Goal: Task Accomplishment & Management: Manage account settings

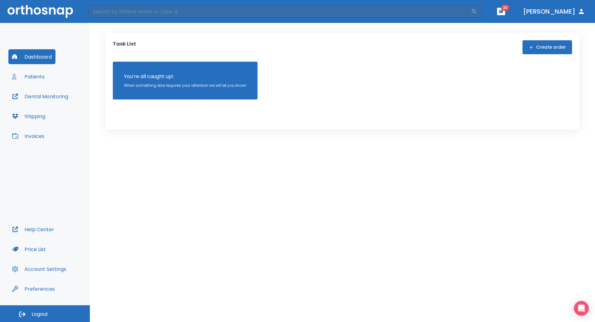
click at [41, 79] on button "Patients" at bounding box center [28, 76] width 40 height 15
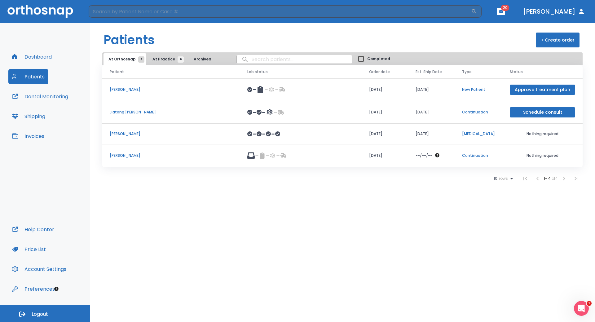
click at [165, 59] on span "At Practice 6" at bounding box center [167, 59] width 28 height 6
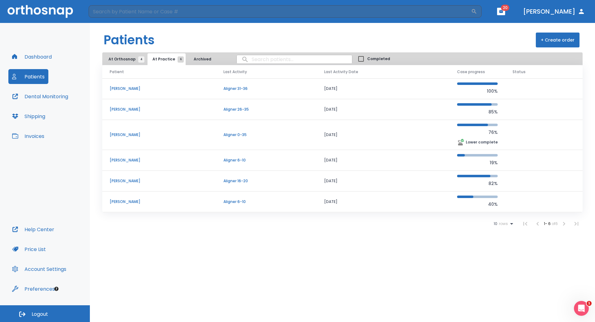
click at [288, 38] on header "Patients + Create order" at bounding box center [342, 37] width 505 height 29
click at [120, 108] on p "Yuxuan Ye" at bounding box center [159, 110] width 99 height 6
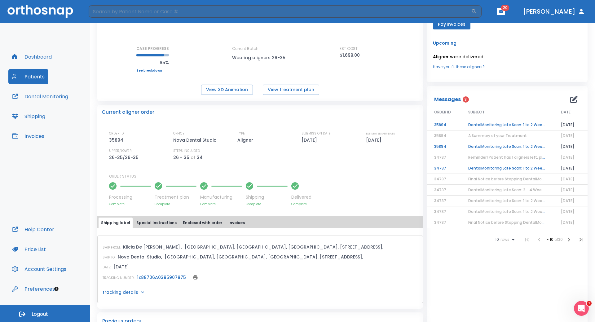
scroll to position [62, 0]
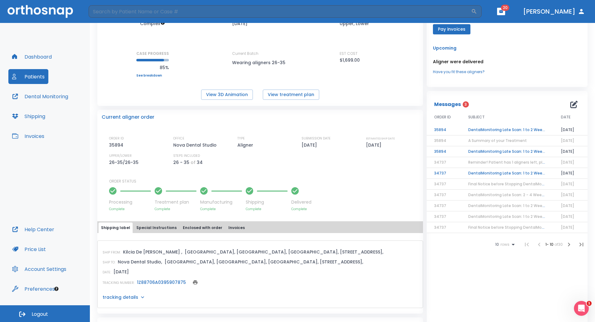
click at [35, 75] on button "Patients" at bounding box center [28, 76] width 40 height 15
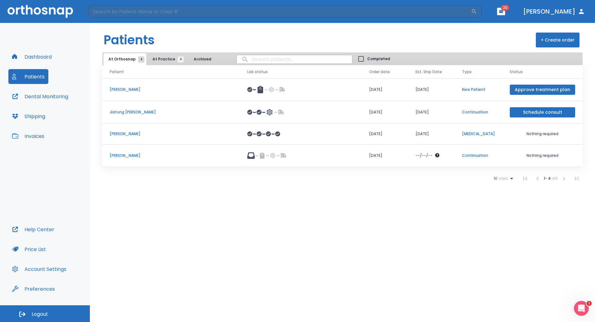
click at [163, 63] on button "At Practice 6" at bounding box center [167, 59] width 38 height 12
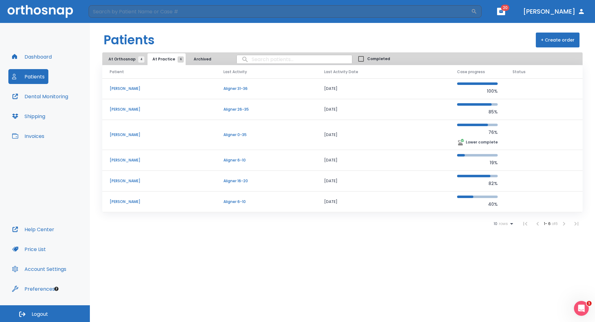
click at [226, 111] on p "Aligner 26-35" at bounding box center [267, 110] width 86 height 6
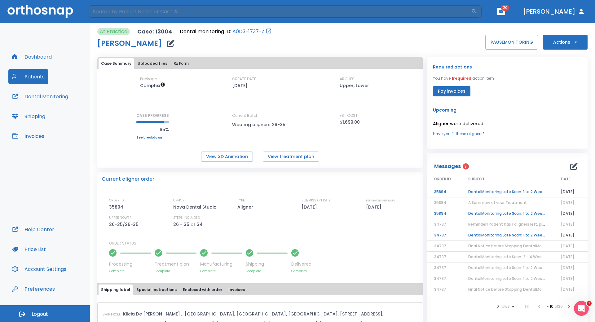
click at [153, 138] on link "See breakdown" at bounding box center [152, 138] width 33 height 4
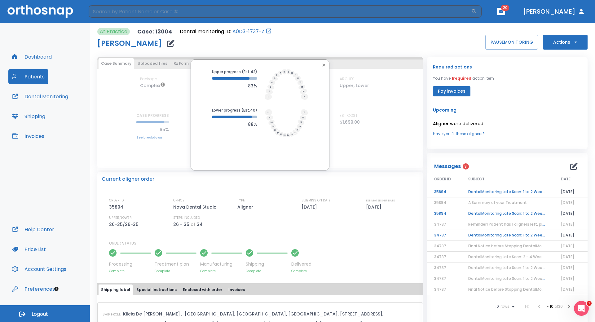
click at [322, 66] on icon "button" at bounding box center [323, 65] width 5 height 5
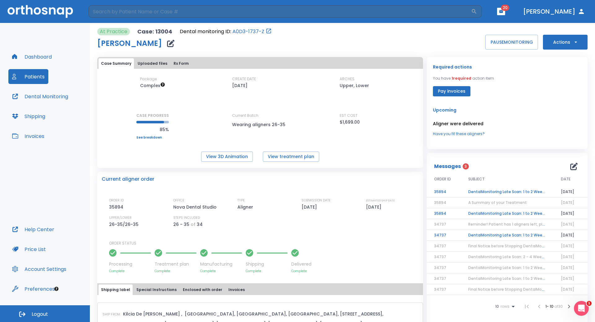
click at [178, 65] on button "Rx Form" at bounding box center [181, 63] width 20 height 11
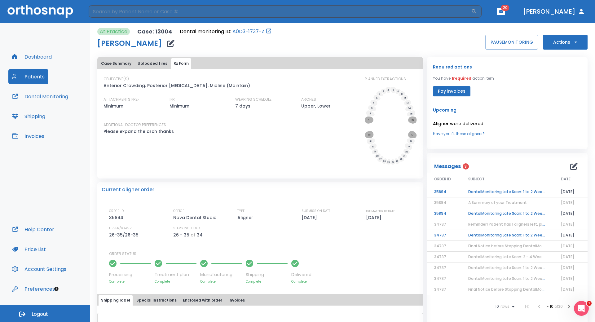
click at [114, 60] on button "Case Summary" at bounding box center [116, 63] width 35 height 11
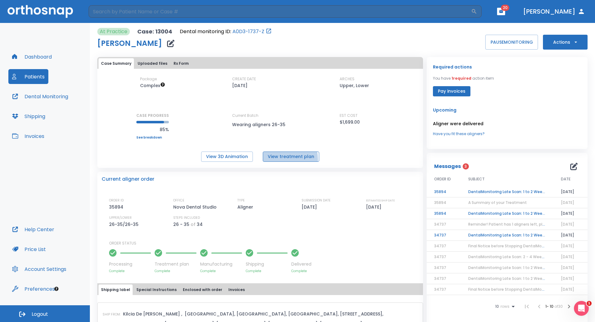
click at [276, 160] on button "View treatment plan" at bounding box center [291, 157] width 56 height 10
click at [148, 138] on link "See breakdown" at bounding box center [152, 138] width 33 height 4
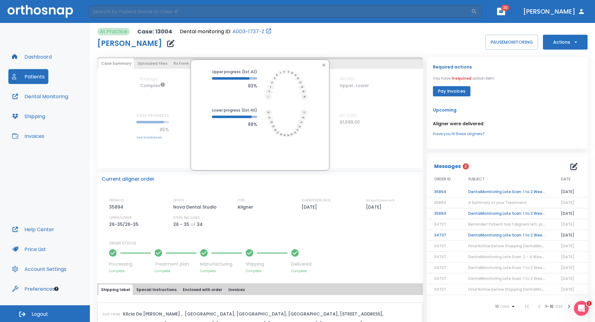
click at [322, 64] on icon "button" at bounding box center [323, 65] width 5 height 5
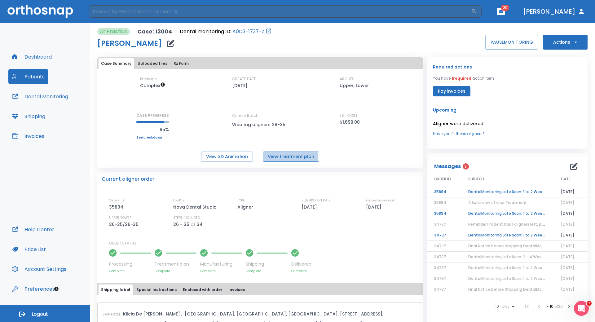
click at [287, 157] on button "View treatment plan" at bounding box center [291, 157] width 56 height 10
click at [29, 77] on button "Patients" at bounding box center [28, 76] width 40 height 15
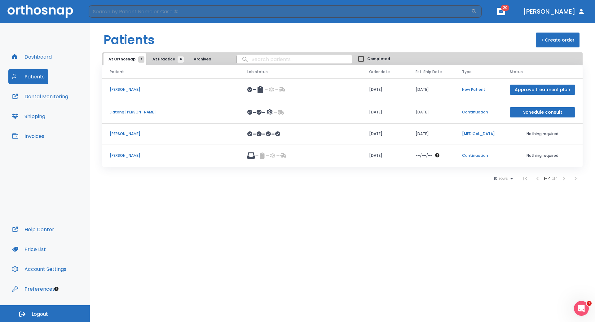
click at [162, 59] on span "At Practice 6" at bounding box center [167, 59] width 28 height 6
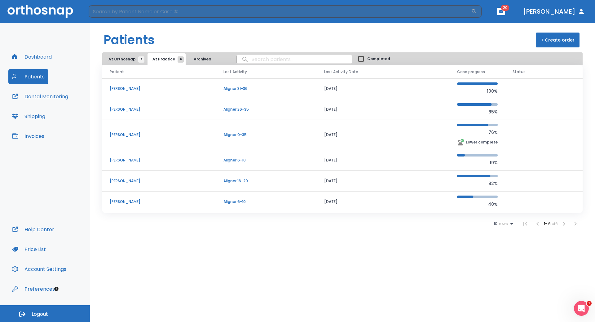
click at [120, 61] on span "At Orthosnap 4" at bounding box center [124, 59] width 33 height 6
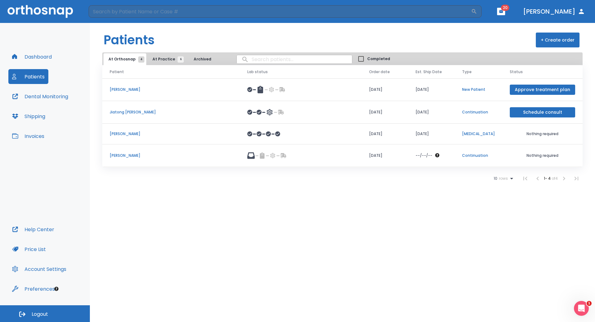
click at [163, 59] on span "At Practice 6" at bounding box center [167, 59] width 28 height 6
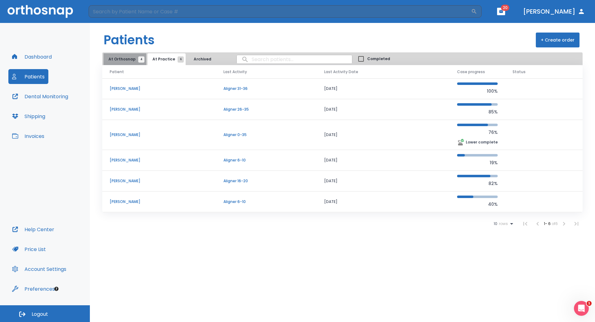
click at [125, 61] on span "At Orthosnap 4" at bounding box center [124, 59] width 33 height 6
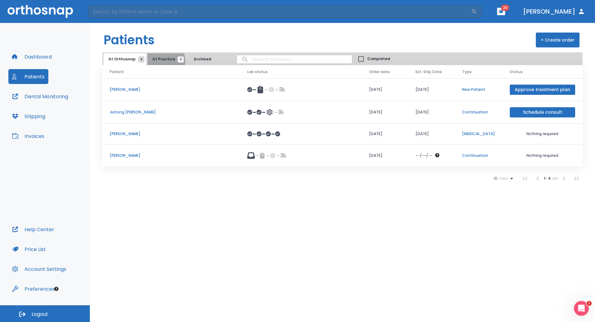
click at [161, 61] on span "At Practice 6" at bounding box center [167, 59] width 28 height 6
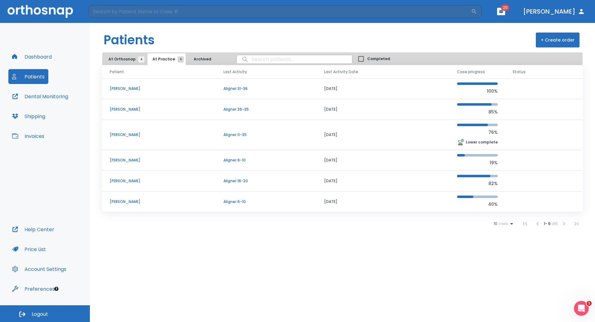
click at [118, 111] on p "[PERSON_NAME]" at bounding box center [159, 110] width 99 height 6
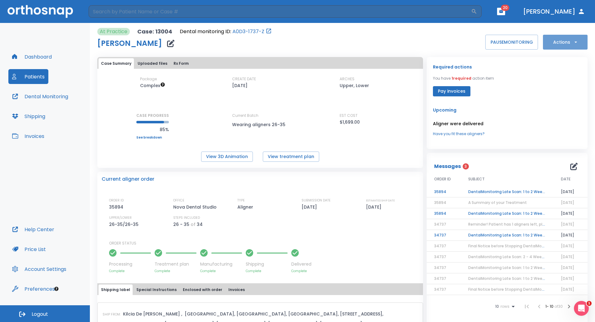
click at [575, 42] on button "Actions" at bounding box center [565, 42] width 45 height 15
click at [521, 91] on div at bounding box center [297, 161] width 595 height 322
click at [33, 76] on button "Patients" at bounding box center [28, 76] width 40 height 15
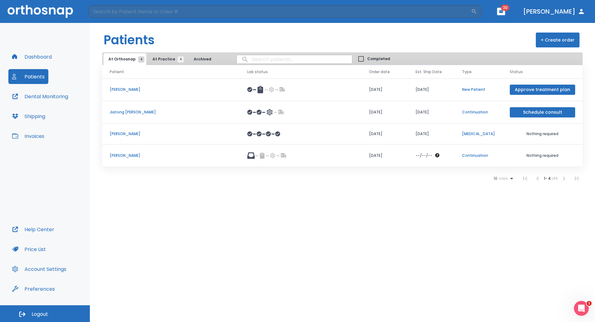
click at [122, 134] on p "[PERSON_NAME]" at bounding box center [171, 134] width 123 height 6
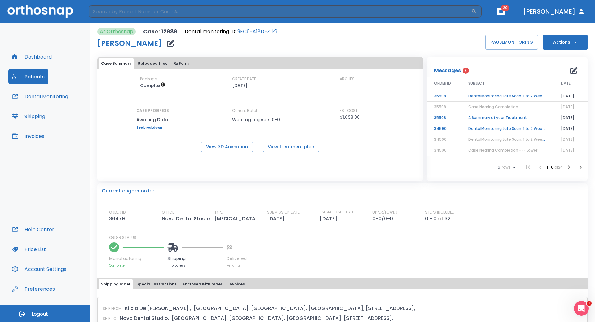
click at [284, 147] on button "View treatment plan" at bounding box center [291, 147] width 56 height 10
click at [27, 78] on button "Patients" at bounding box center [28, 76] width 40 height 15
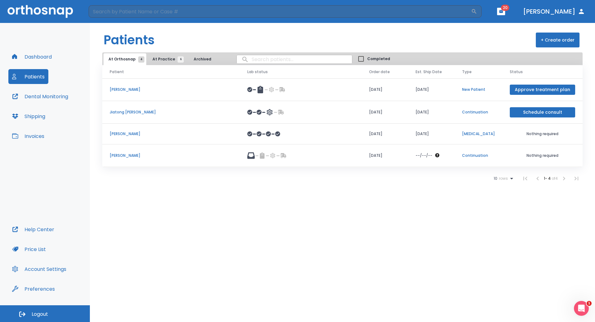
click at [125, 156] on p "[PERSON_NAME]" at bounding box center [171, 156] width 123 height 6
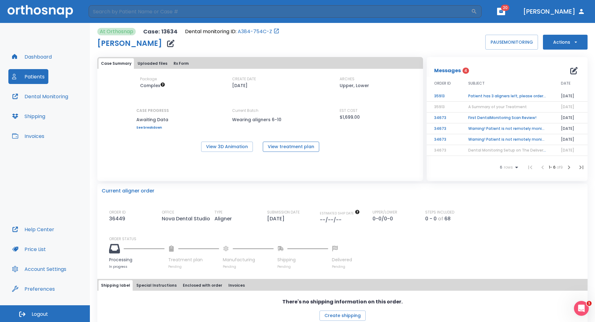
click at [277, 149] on button "View treatment plan" at bounding box center [291, 147] width 56 height 10
click at [29, 75] on button "Patients" at bounding box center [28, 76] width 40 height 15
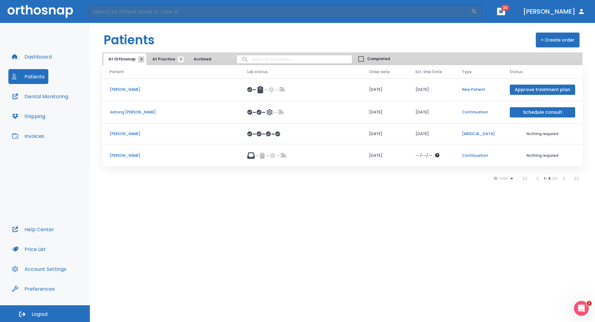
click at [168, 59] on span "At Practice 6" at bounding box center [167, 59] width 28 height 6
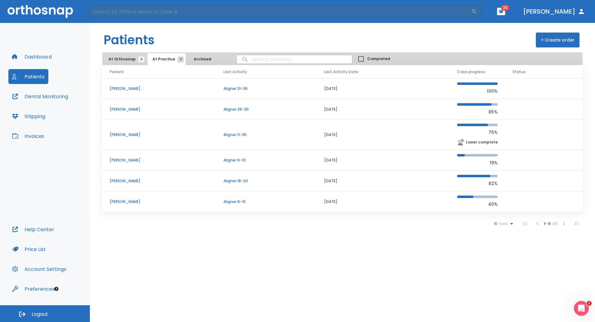
click at [121, 90] on p "HAZEL SUN" at bounding box center [159, 89] width 99 height 6
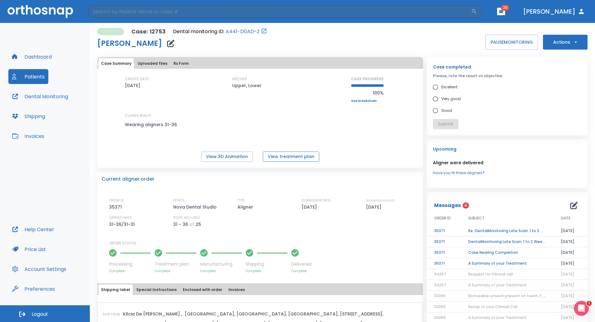
click at [276, 157] on button "View treatment plan" at bounding box center [291, 157] width 56 height 10
click at [30, 74] on button "Patients" at bounding box center [28, 76] width 40 height 15
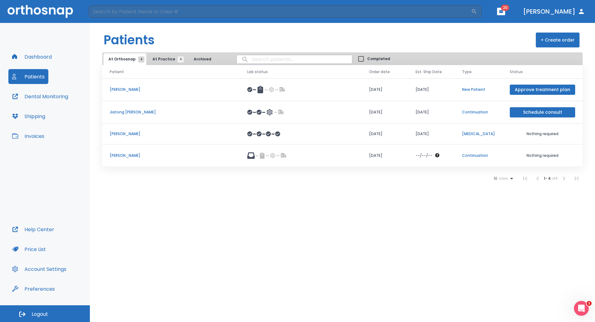
click at [153, 59] on span "At Practice 6" at bounding box center [167, 59] width 28 height 6
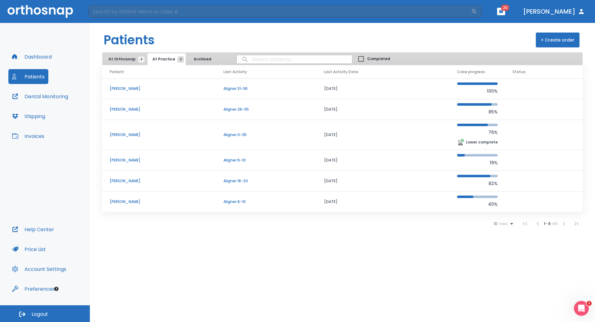
click at [119, 109] on p "[PERSON_NAME]" at bounding box center [159, 110] width 99 height 6
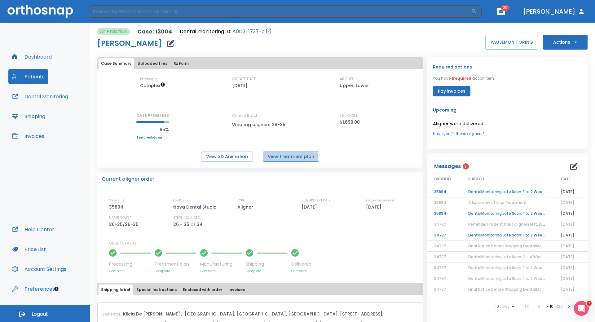
click at [277, 158] on button "View treatment plan" at bounding box center [291, 157] width 56 height 10
click at [34, 76] on button "Patients" at bounding box center [28, 76] width 40 height 15
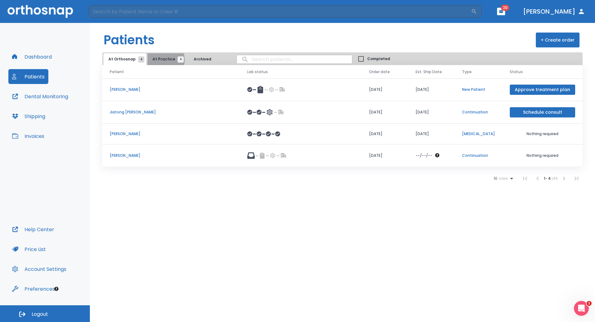
click at [160, 60] on span "At Practice 6" at bounding box center [167, 59] width 28 height 6
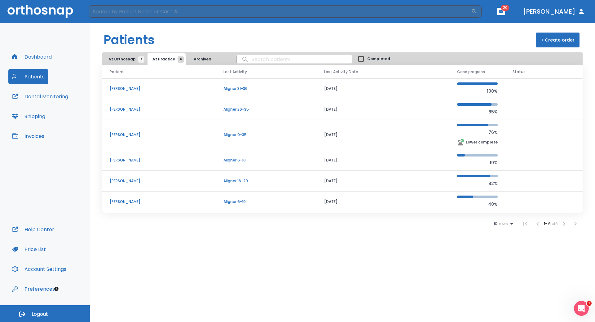
click at [117, 135] on p "Ke Miao" at bounding box center [159, 135] width 99 height 6
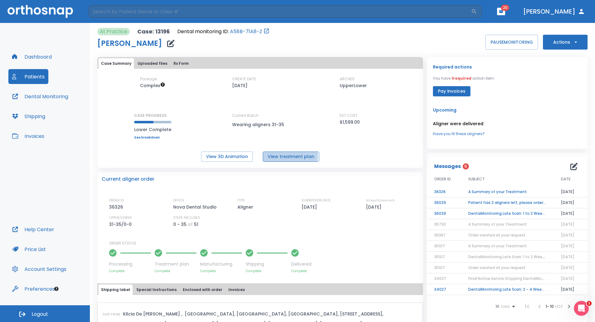
click at [277, 155] on button "View treatment plan" at bounding box center [291, 157] width 56 height 10
click at [33, 77] on button "Patients" at bounding box center [28, 76] width 40 height 15
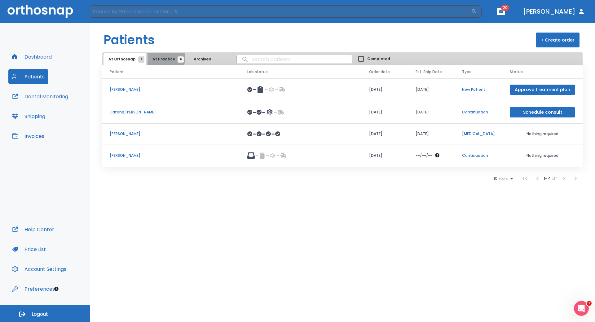
click at [162, 58] on span "At Practice 6" at bounding box center [167, 59] width 28 height 6
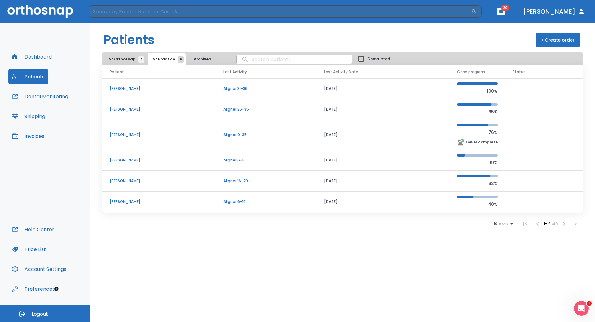
click at [122, 162] on p "Xiaohui Wu" at bounding box center [159, 160] width 99 height 6
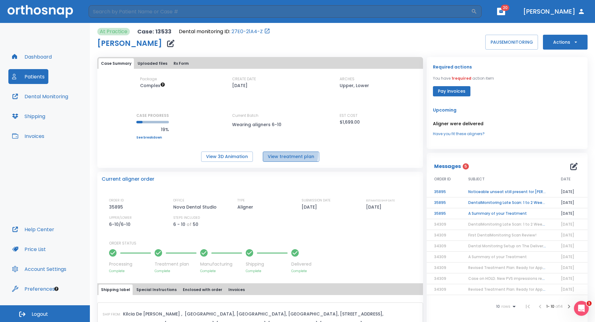
click at [276, 153] on button "View treatment plan" at bounding box center [291, 157] width 56 height 10
click at [34, 76] on button "Patients" at bounding box center [28, 76] width 40 height 15
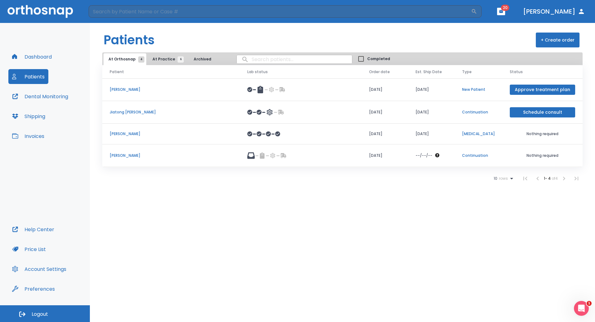
click at [166, 60] on span "At Practice 6" at bounding box center [167, 59] width 28 height 6
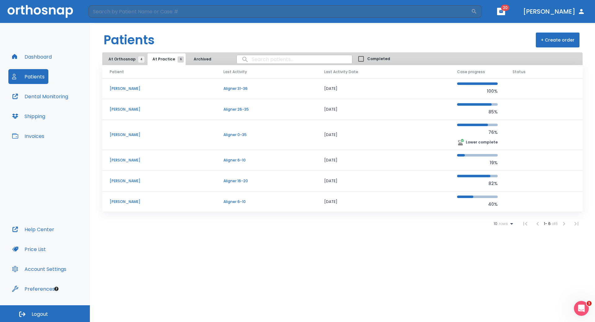
click at [124, 180] on p "Jiamin Chen" at bounding box center [159, 181] width 99 height 6
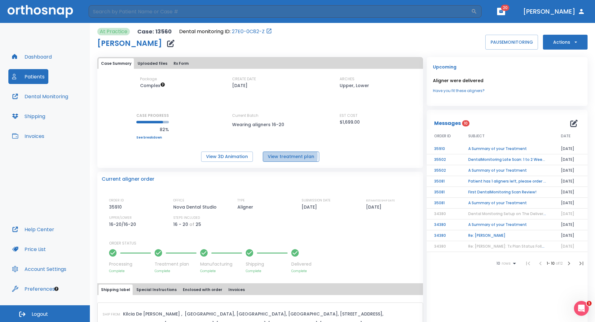
click at [276, 156] on button "View treatment plan" at bounding box center [291, 157] width 56 height 10
click at [34, 77] on button "Patients" at bounding box center [28, 76] width 40 height 15
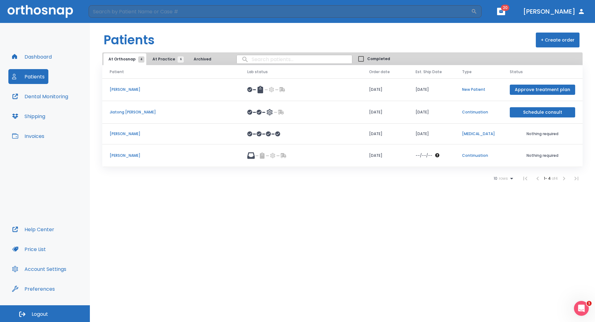
click at [164, 62] on span "At Practice 6" at bounding box center [167, 59] width 28 height 6
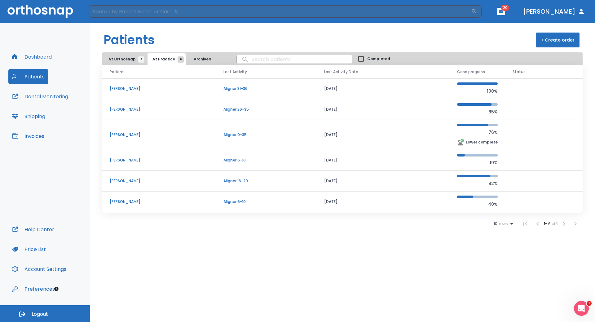
click at [122, 202] on p "Alex Chao" at bounding box center [159, 202] width 99 height 6
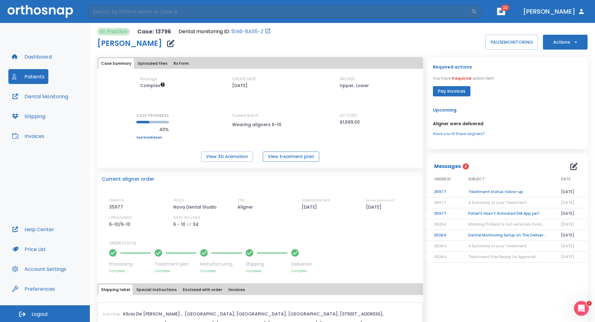
click at [275, 157] on button "View treatment plan" at bounding box center [291, 157] width 56 height 10
click at [290, 162] on div "Case Summary Uploaded files Rx Form Package Complex CREATE DATE 05/27/25 ARCHES…" at bounding box center [260, 112] width 326 height 111
click at [290, 156] on button "View treatment plan" at bounding box center [291, 157] width 56 height 10
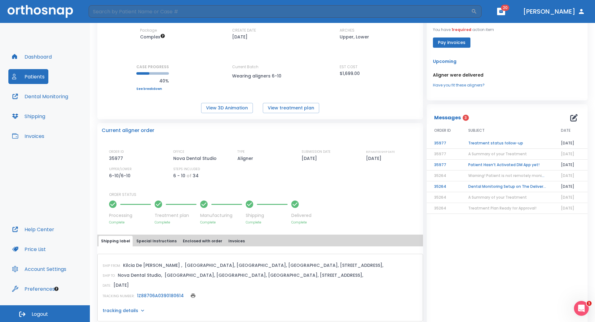
scroll to position [36, 0]
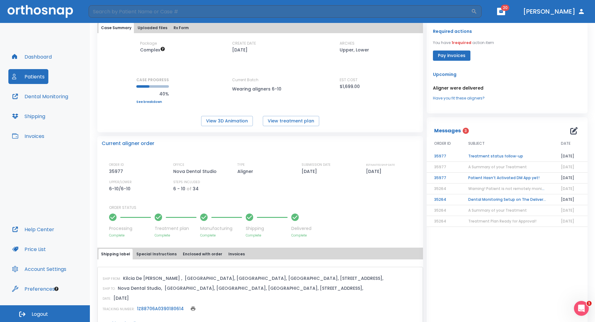
click at [157, 102] on link "See breakdown" at bounding box center [152, 102] width 33 height 4
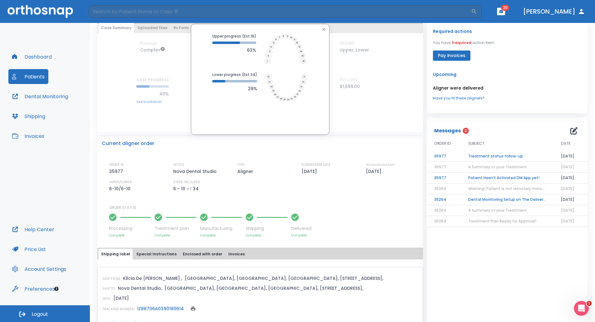
click at [322, 29] on icon "button" at bounding box center [323, 29] width 5 height 5
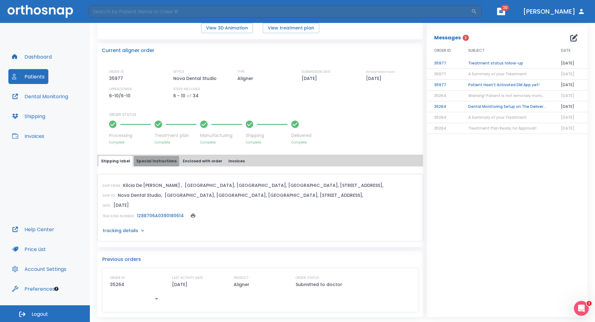
click at [154, 162] on button "Special Instructions" at bounding box center [156, 161] width 45 height 11
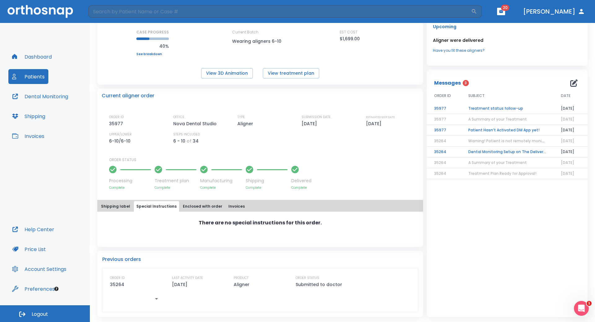
click at [119, 206] on button "Shipping label" at bounding box center [116, 206] width 34 height 11
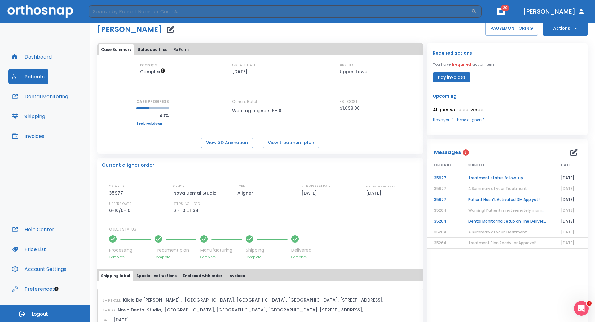
scroll to position [0, 0]
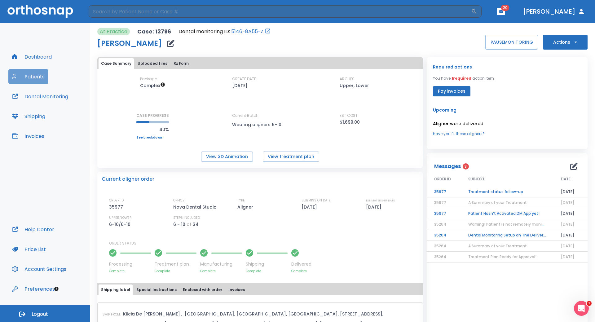
click at [34, 74] on button "Patients" at bounding box center [28, 76] width 40 height 15
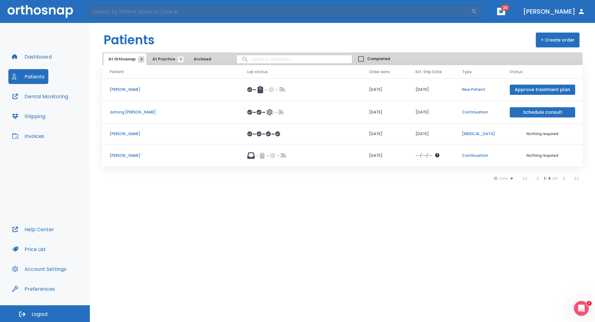
click at [120, 136] on p "[PERSON_NAME]" at bounding box center [171, 134] width 123 height 6
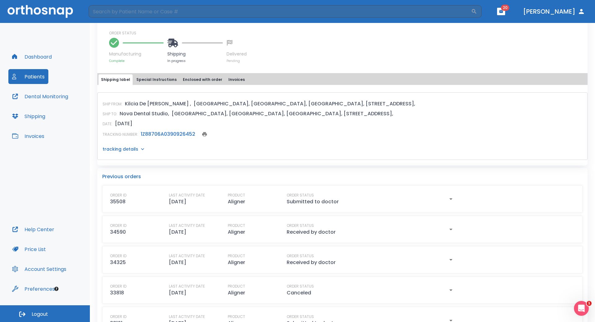
scroll to position [217, 0]
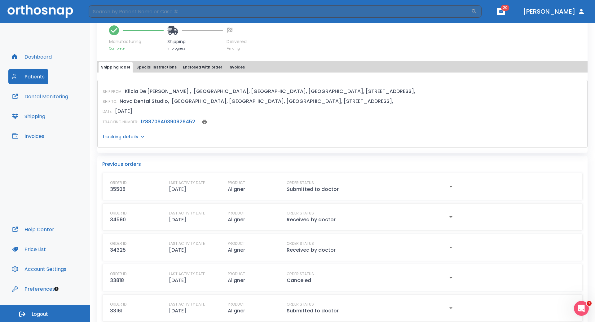
click at [127, 189] on div "ORDER ID 35508" at bounding box center [136, 186] width 53 height 13
drag, startPoint x: 172, startPoint y: 184, endPoint x: 185, endPoint y: 192, distance: 15.7
click at [173, 184] on p "LAST ACTIVITY DATE" at bounding box center [187, 183] width 36 height 6
click at [232, 195] on div "ORDER ID 35508 LAST ACTIVITY DATE 06/26/25 PRODUCT Aligner ORDER STATUS Submitt…" at bounding box center [342, 186] width 480 height 27
drag, startPoint x: 264, startPoint y: 197, endPoint x: 300, endPoint y: 188, distance: 37.2
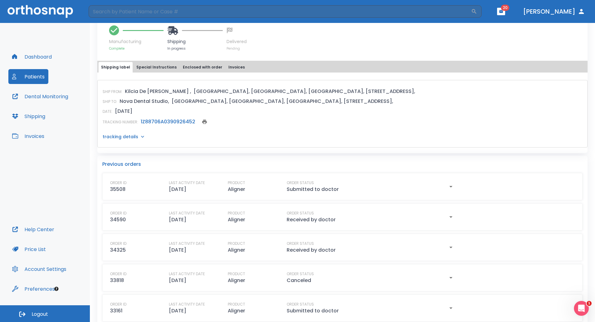
click at [272, 195] on div "ORDER ID 35508 LAST ACTIVITY DATE 06/26/25 PRODUCT Aligner ORDER STATUS Submitt…" at bounding box center [342, 186] width 480 height 27
click at [316, 189] on p "Submitted to doctor" at bounding box center [313, 189] width 52 height 7
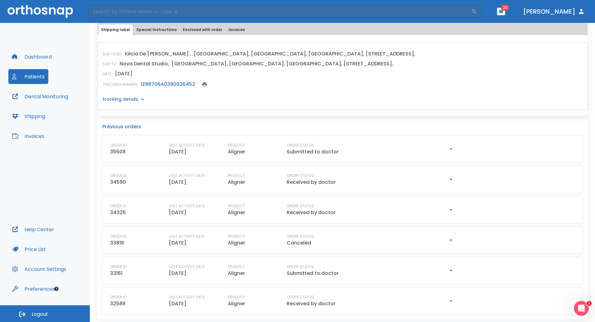
scroll to position [257, 0]
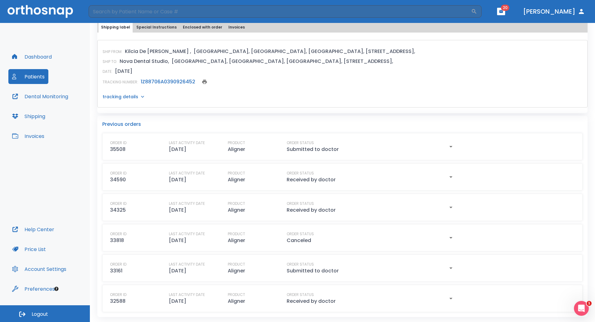
click at [321, 183] on p "Received by doctor" at bounding box center [311, 179] width 49 height 7
click at [194, 177] on div "LAST ACTIVITY DATE 04/14/25" at bounding box center [195, 176] width 53 height 13
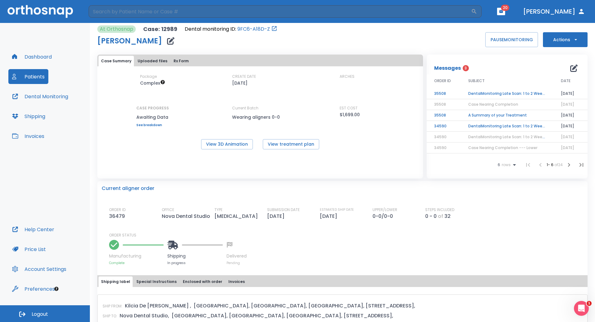
scroll to position [0, 0]
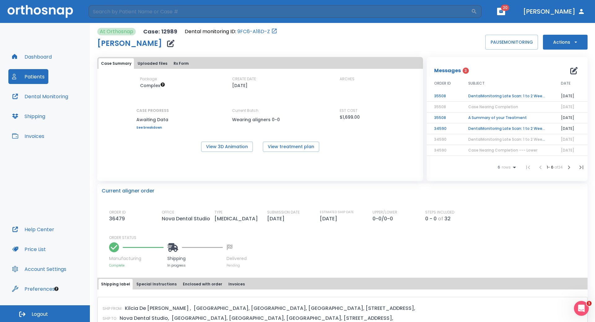
click at [480, 95] on td "DentalMonitoring Late Scan: 1 to 2 Weeks Notification" at bounding box center [507, 96] width 93 height 11
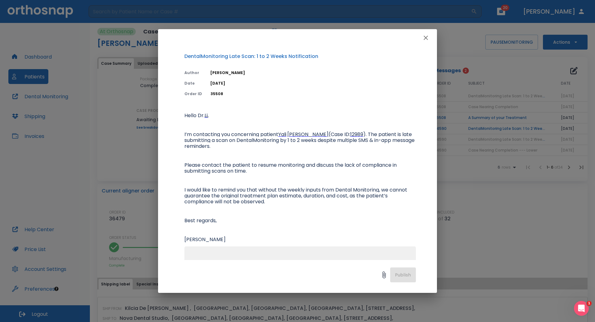
click at [426, 38] on icon "button" at bounding box center [426, 38] width 4 height 4
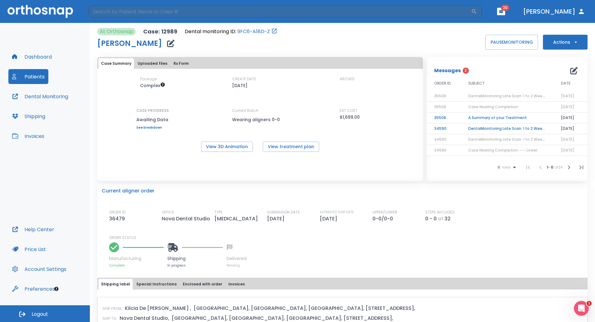
click at [33, 76] on button "Patients" at bounding box center [28, 76] width 40 height 15
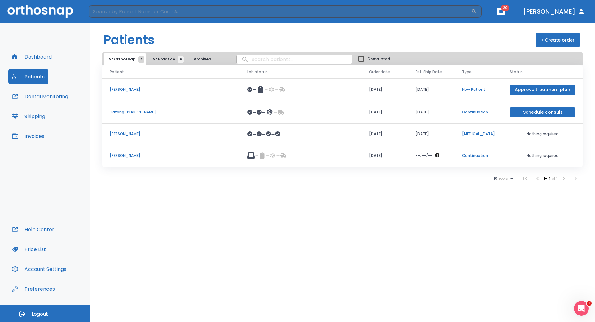
click at [123, 157] on p "[PERSON_NAME]" at bounding box center [171, 156] width 123 height 6
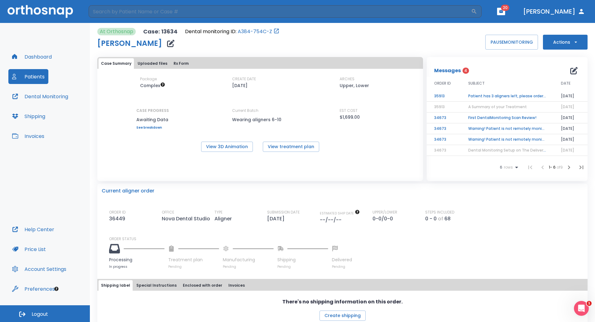
click at [31, 74] on button "Patients" at bounding box center [28, 76] width 40 height 15
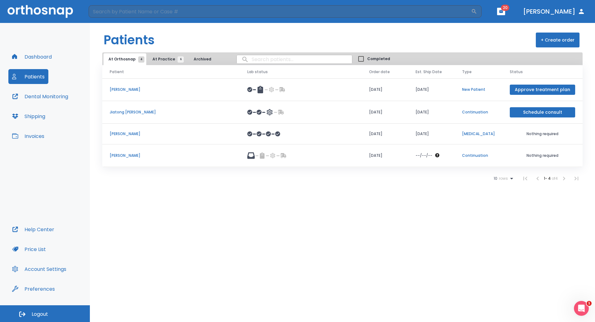
click at [118, 135] on p "[PERSON_NAME]" at bounding box center [171, 134] width 123 height 6
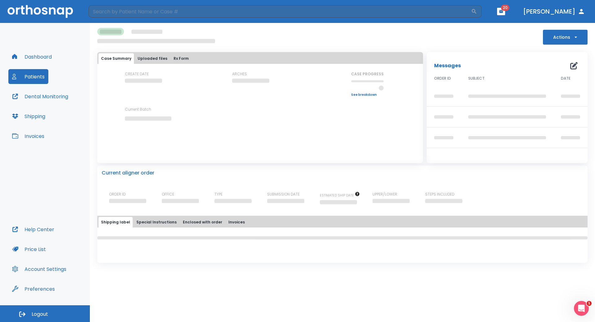
click at [30, 77] on button "Patients" at bounding box center [28, 76] width 40 height 15
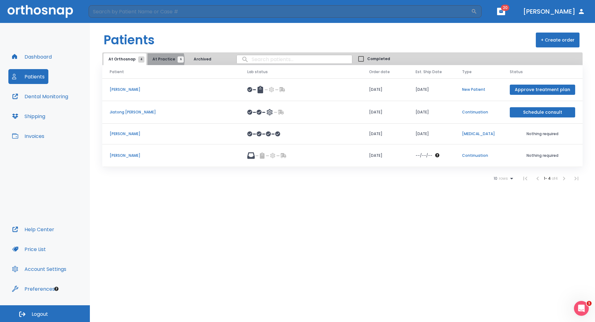
click at [160, 60] on span "At Practice 6" at bounding box center [167, 59] width 28 height 6
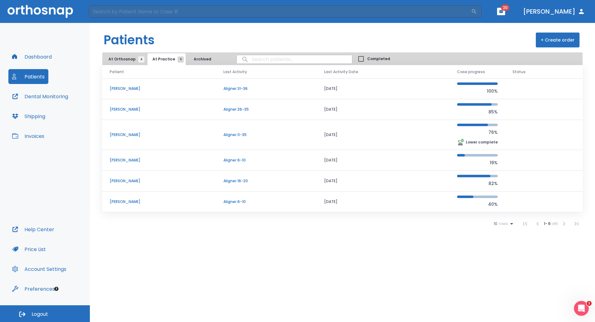
click at [117, 135] on p "Ke Miao" at bounding box center [159, 135] width 99 height 6
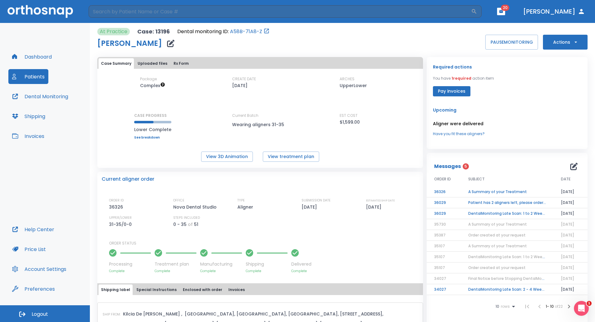
click at [32, 75] on button "Patients" at bounding box center [28, 76] width 40 height 15
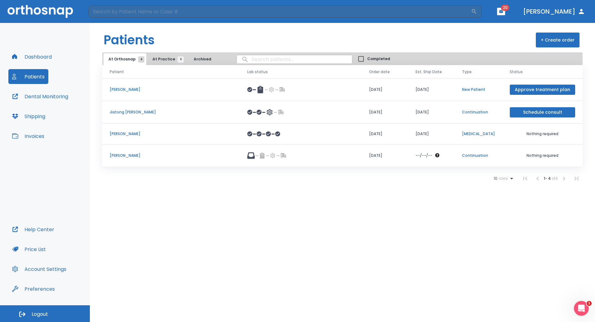
click at [160, 60] on span "At Practice 6" at bounding box center [167, 59] width 28 height 6
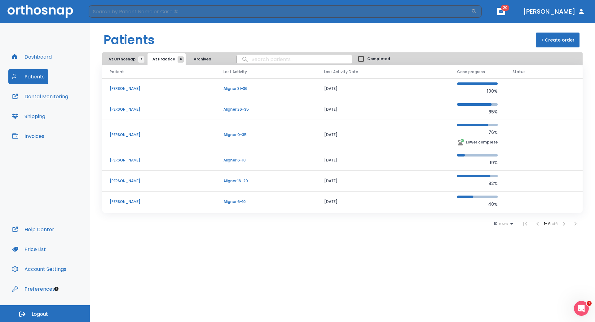
click at [121, 160] on p "Xiaohui Wu" at bounding box center [159, 160] width 99 height 6
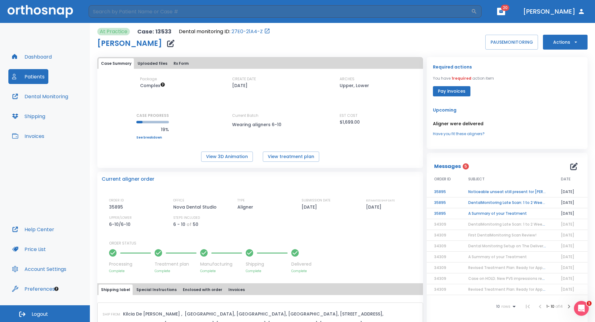
click at [36, 80] on button "Patients" at bounding box center [28, 76] width 40 height 15
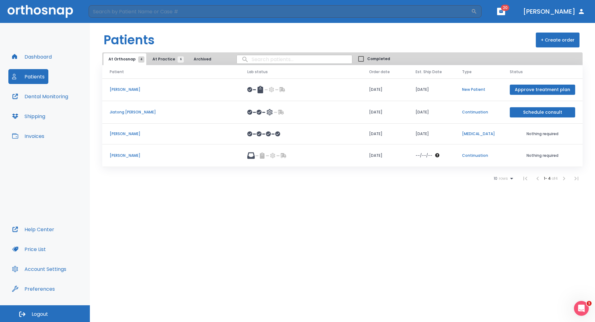
click at [165, 60] on span "At Practice 6" at bounding box center [167, 59] width 28 height 6
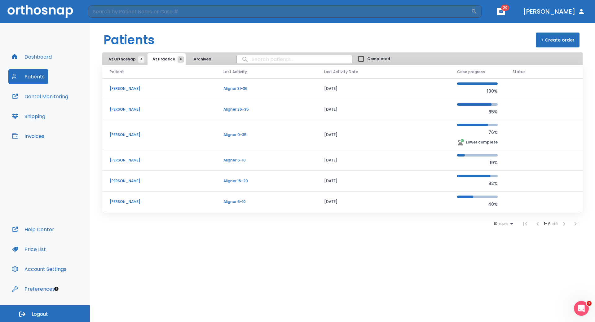
click at [122, 182] on p "Jiamin Chen" at bounding box center [159, 181] width 99 height 6
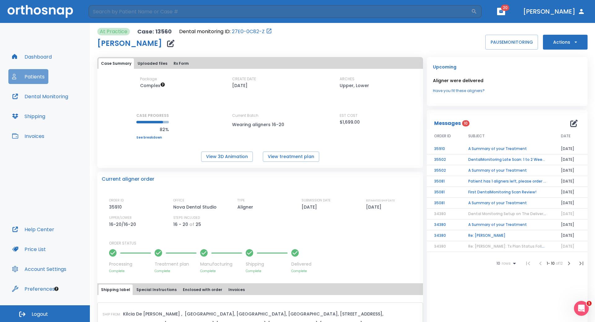
click at [28, 81] on button "Patients" at bounding box center [28, 76] width 40 height 15
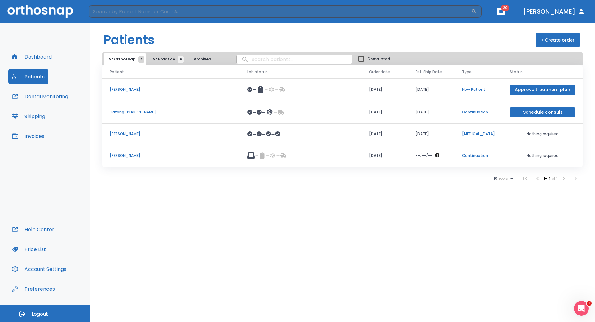
click at [167, 56] on button "At Practice 6" at bounding box center [167, 59] width 38 height 12
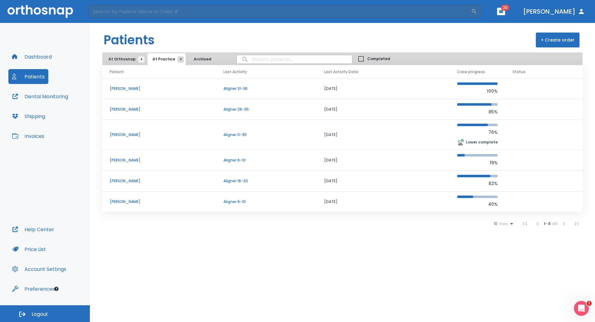
click at [224, 110] on p "Aligner 26-35" at bounding box center [267, 110] width 86 height 6
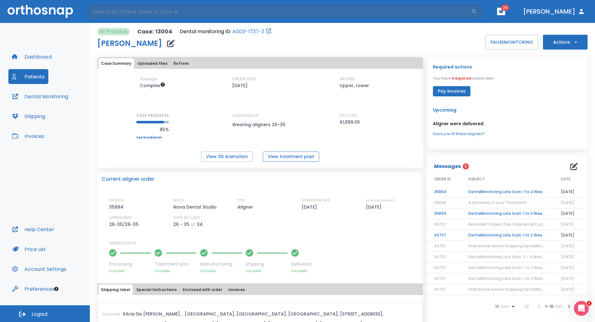
click at [272, 157] on button "View treatment plan" at bounding box center [291, 157] width 56 height 10
click at [36, 80] on button "Patients" at bounding box center [28, 76] width 40 height 15
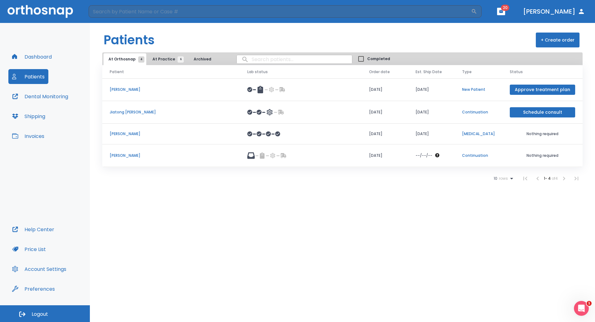
click at [159, 58] on span "At Practice 6" at bounding box center [167, 59] width 28 height 6
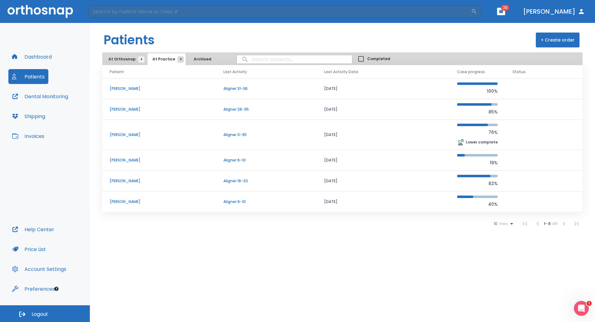
click at [123, 203] on p "Alex Chao" at bounding box center [159, 202] width 99 height 6
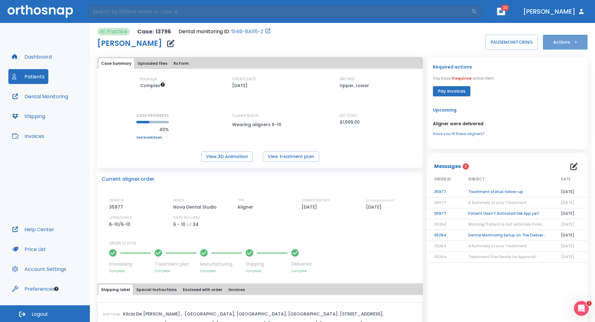
click at [566, 45] on button "Actions" at bounding box center [565, 42] width 45 height 15
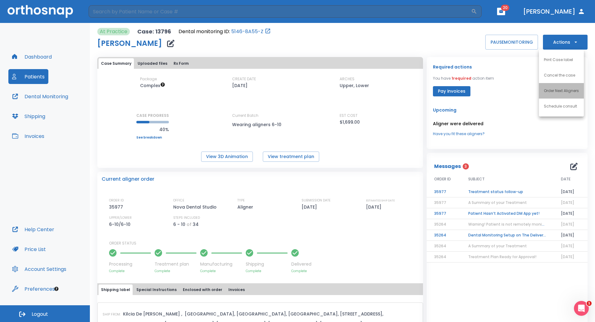
click at [566, 92] on p "Order Next Aligners" at bounding box center [561, 91] width 35 height 6
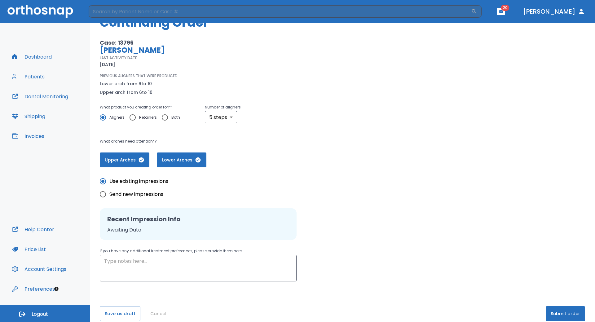
scroll to position [40, 0]
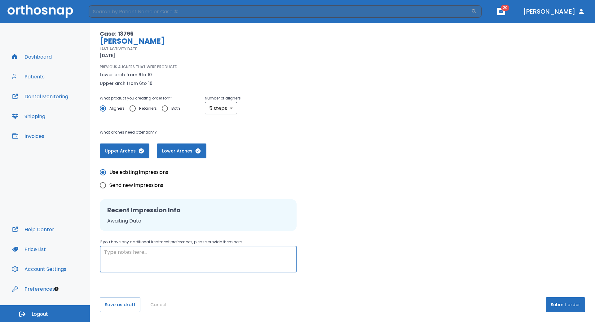
click at [136, 253] on textarea at bounding box center [198, 259] width 188 height 21
click at [247, 261] on textarea "N/A" at bounding box center [198, 259] width 188 height 21
type textarea "N/A"
click at [566, 307] on button "Submit order" at bounding box center [565, 304] width 39 height 15
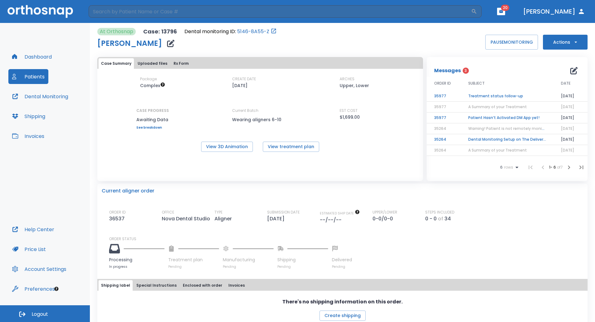
click at [35, 76] on button "Patients" at bounding box center [28, 76] width 40 height 15
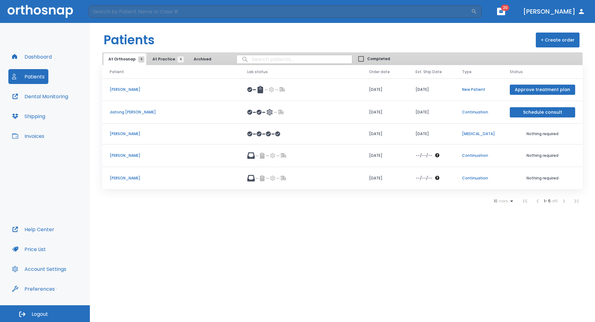
click at [122, 157] on p "[PERSON_NAME]" at bounding box center [171, 156] width 123 height 6
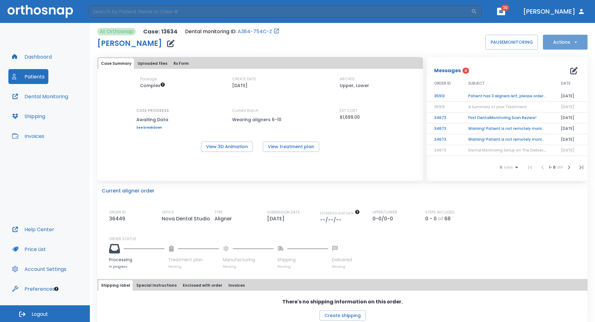
click at [564, 46] on button "Actions" at bounding box center [565, 42] width 45 height 15
click at [467, 46] on div at bounding box center [297, 161] width 595 height 322
click at [481, 98] on td "Patient has 3 aligners left, please order next set!" at bounding box center [507, 96] width 93 height 11
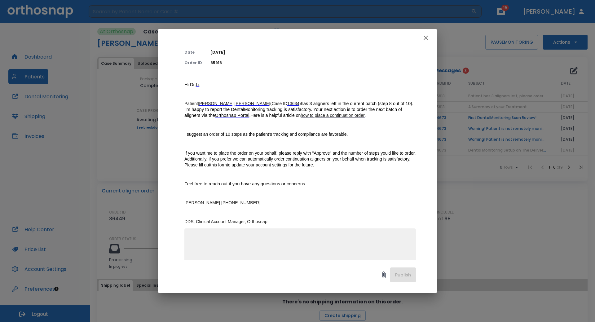
scroll to position [56, 0]
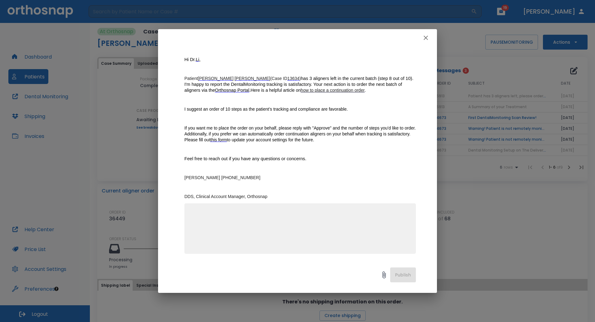
drag, startPoint x: 231, startPoint y: 211, endPoint x: 243, endPoint y: 208, distance: 12.4
click at [232, 210] on textarea at bounding box center [300, 231] width 224 height 43
type textarea "Approve 5 steps"
click at [400, 276] on button "Publish" at bounding box center [403, 275] width 26 height 15
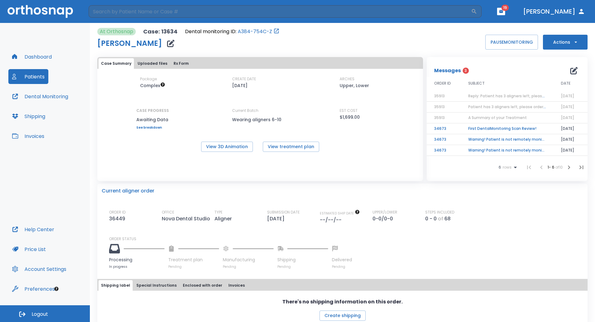
click at [553, 43] on button "Actions" at bounding box center [565, 42] width 45 height 15
click at [553, 43] on div at bounding box center [297, 161] width 595 height 322
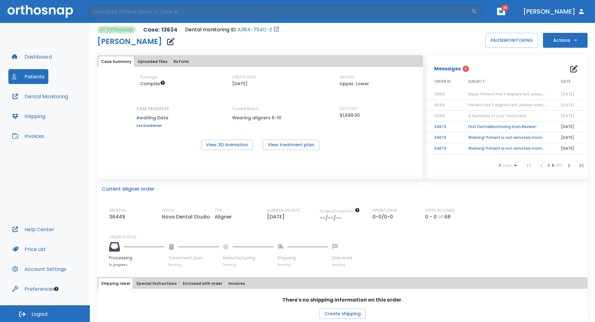
scroll to position [0, 0]
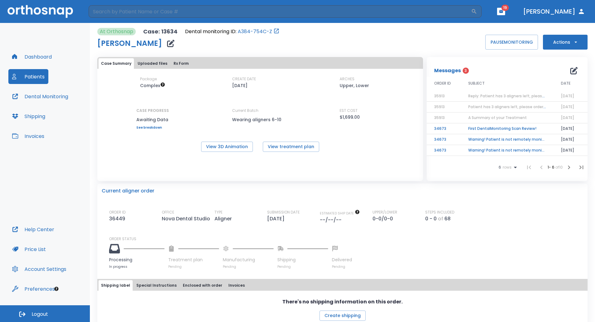
click at [477, 96] on span "Reply: Patient has 3 aligners left, please order next set!" at bounding box center [520, 95] width 105 height 5
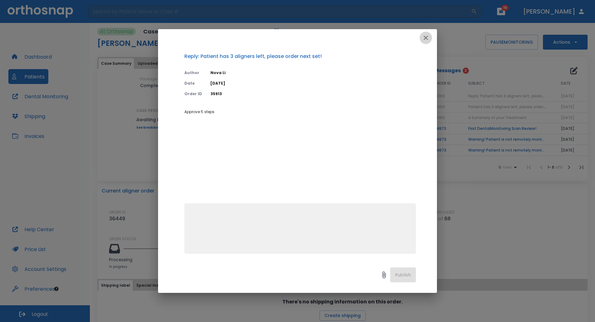
click at [426, 40] on icon "button" at bounding box center [425, 37] width 7 height 7
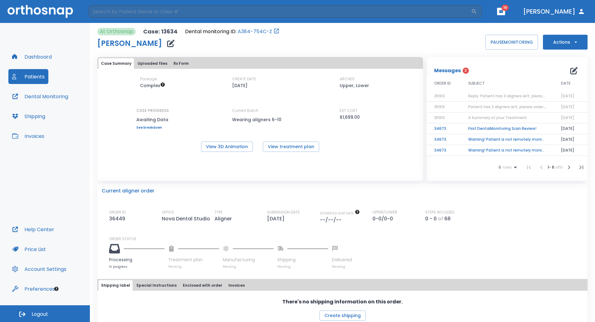
click at [32, 79] on button "Patients" at bounding box center [28, 76] width 40 height 15
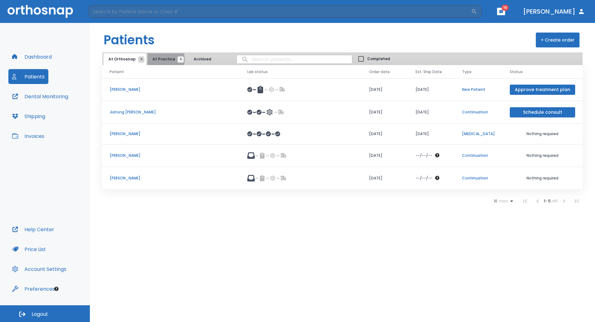
click at [157, 59] on span "At Practice 5" at bounding box center [167, 59] width 28 height 6
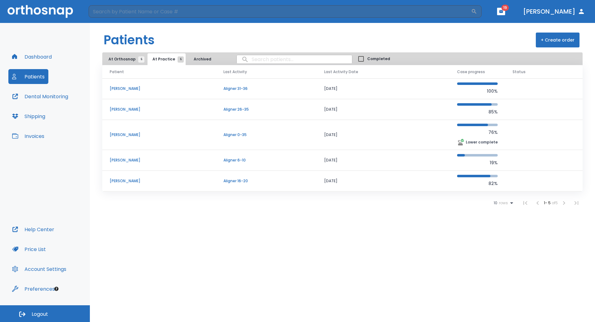
click at [124, 59] on span "At Orthosnap 5" at bounding box center [124, 59] width 33 height 6
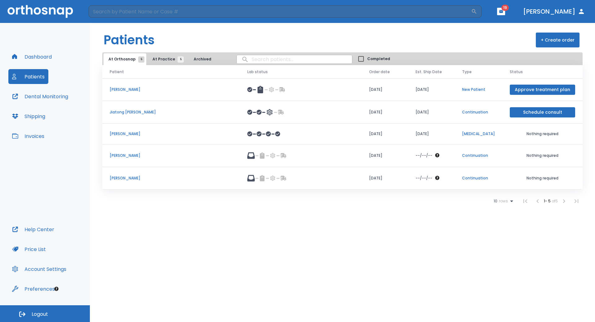
click at [123, 178] on p "Alex Chao" at bounding box center [171, 178] width 123 height 6
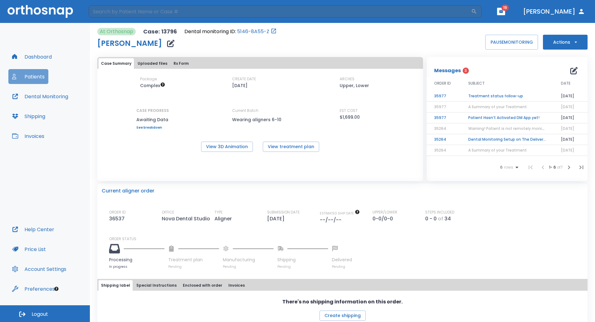
click at [34, 75] on button "Patients" at bounding box center [28, 76] width 40 height 15
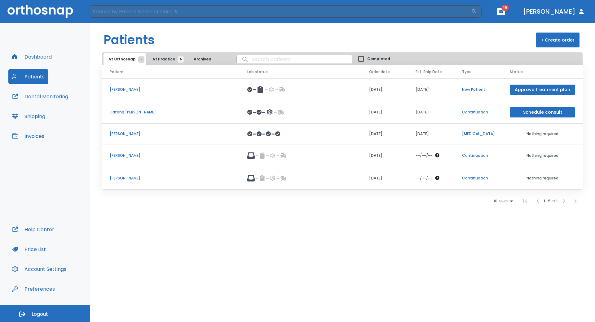
click at [122, 155] on p "[PERSON_NAME]" at bounding box center [171, 156] width 123 height 6
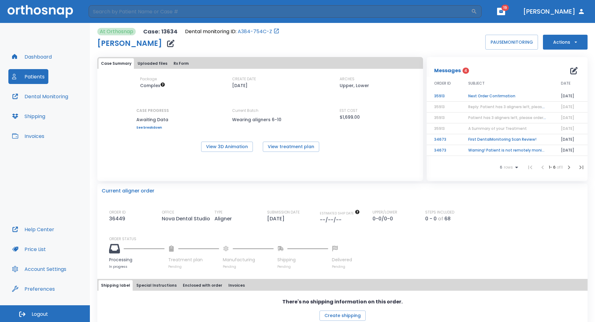
click at [479, 96] on td "Next Order Confirmation" at bounding box center [507, 96] width 93 height 11
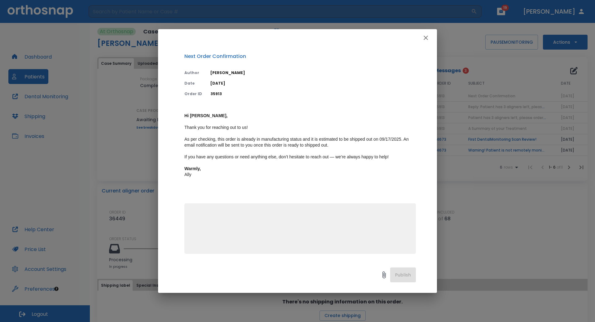
click at [425, 38] on icon "button" at bounding box center [425, 37] width 7 height 7
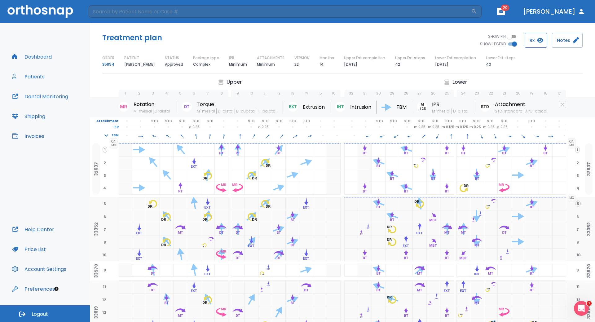
click at [531, 42] on button "Rx" at bounding box center [536, 40] width 22 height 15
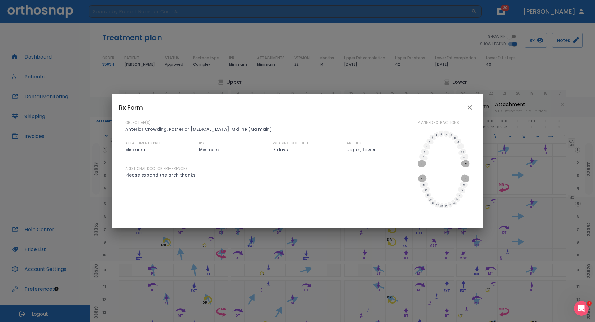
click at [470, 108] on icon "close" at bounding box center [470, 107] width 4 height 4
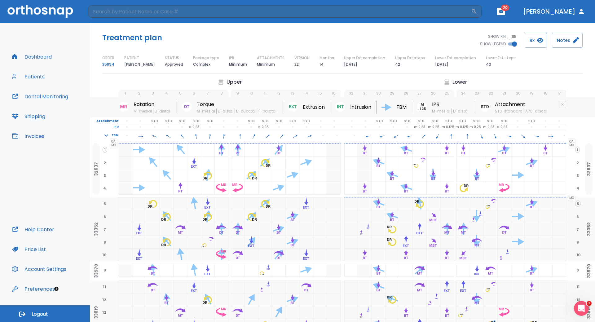
click at [44, 77] on button "Patients" at bounding box center [28, 76] width 40 height 15
